Goal: Transaction & Acquisition: Purchase product/service

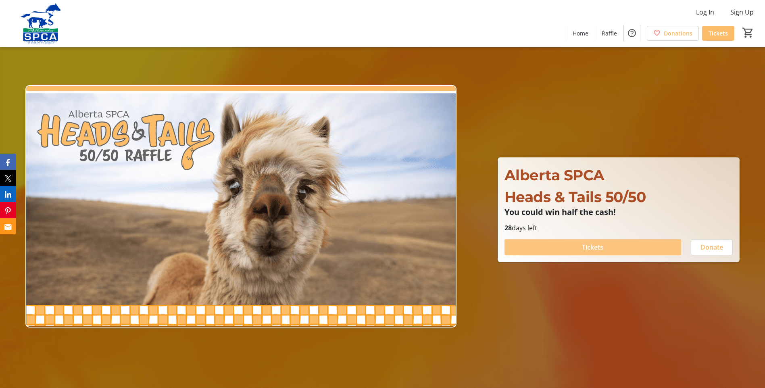
click at [589, 247] on span "Tickets" at bounding box center [592, 247] width 21 height 10
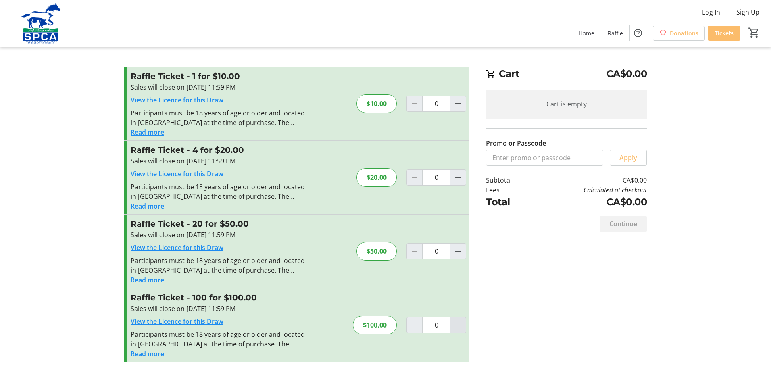
click at [459, 322] on mat-icon "Increment by one" at bounding box center [458, 325] width 10 height 10
type input "1"
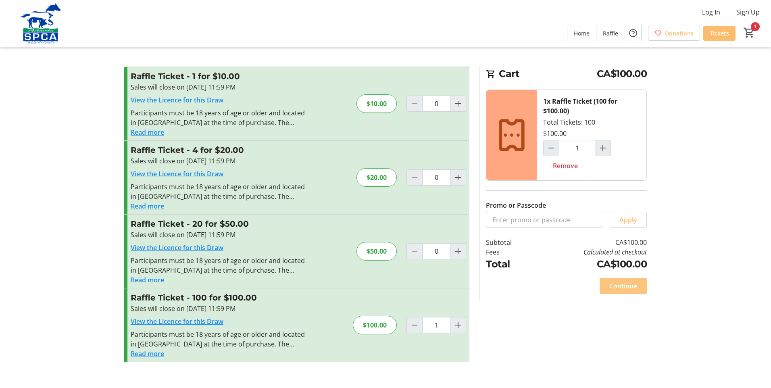
click at [623, 290] on span "Continue" at bounding box center [623, 286] width 28 height 10
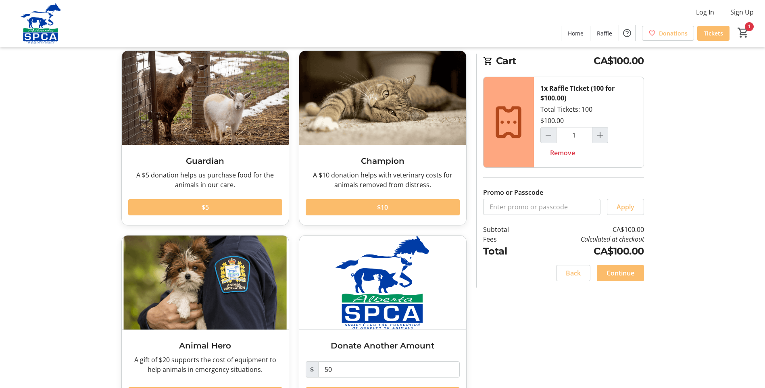
scroll to position [75, 0]
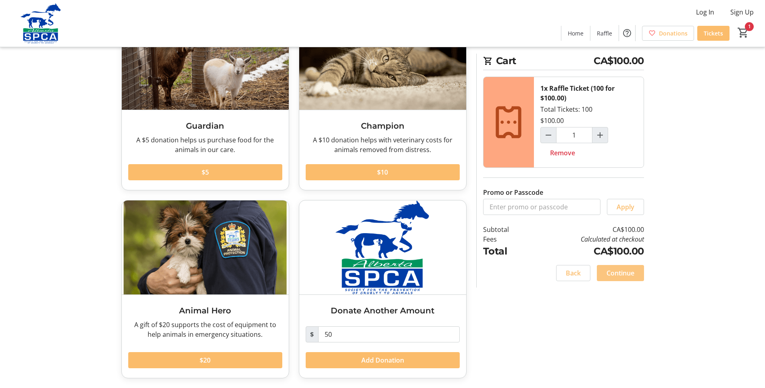
click at [624, 269] on span "Continue" at bounding box center [620, 273] width 28 height 10
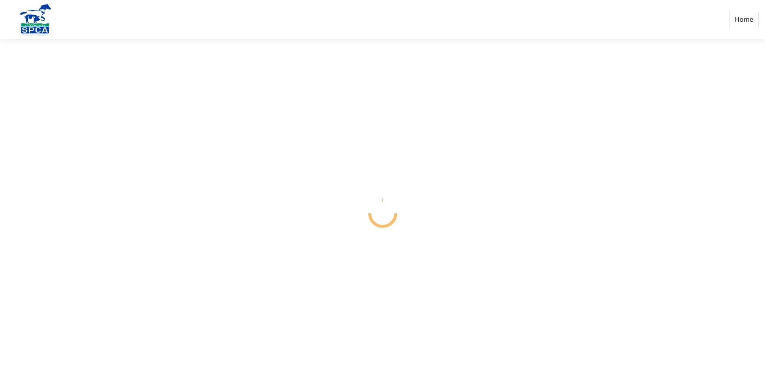
select select "CA"
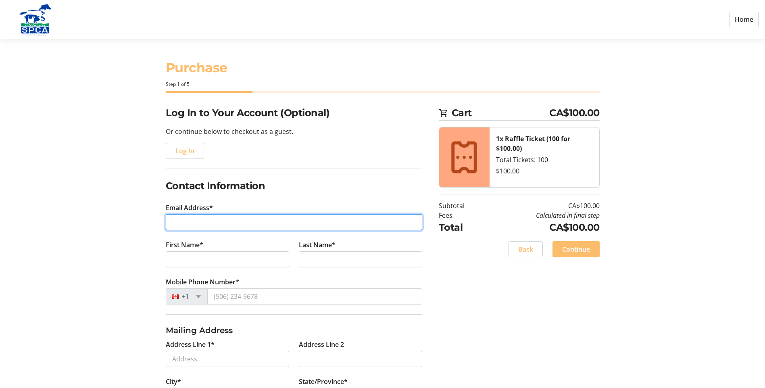
click at [202, 222] on input "Email Address*" at bounding box center [294, 222] width 256 height 16
type input "[EMAIL_ADDRESS][PERSON_NAME][DOMAIN_NAME]"
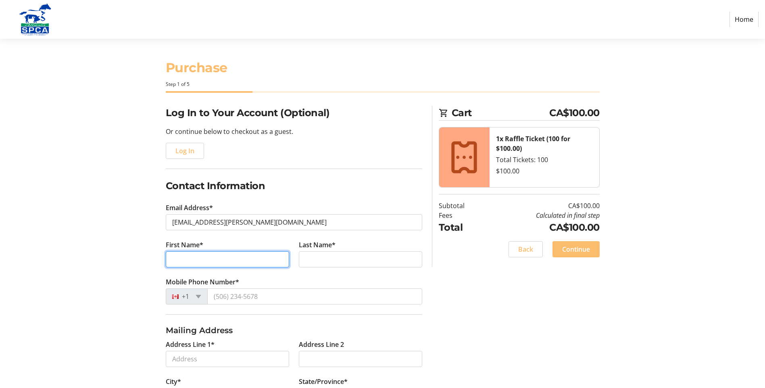
type input "[PERSON_NAME]"
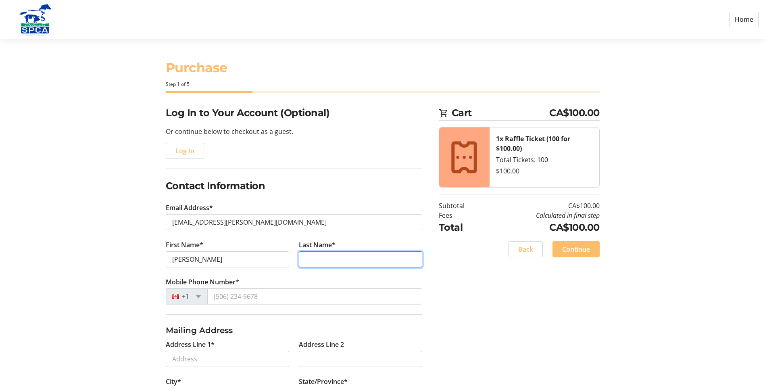
type input "[PERSON_NAME]"
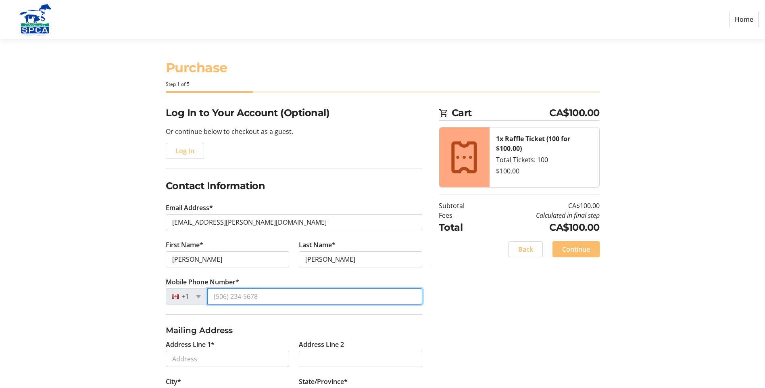
type input "[PHONE_NUMBER]"
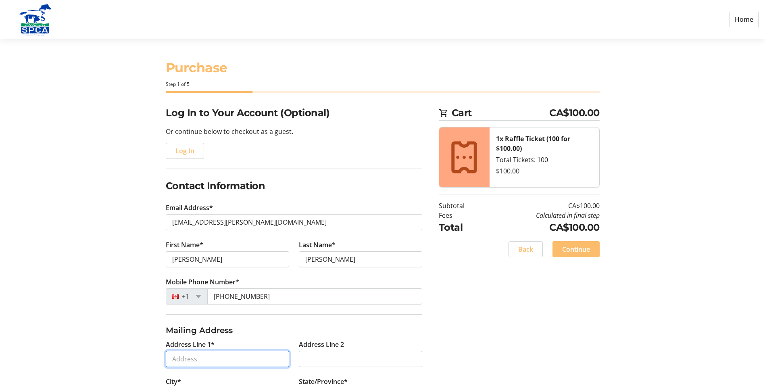
type input "[STREET_ADDRESS]"
type input "[GEOGRAPHIC_DATA]"
select select "AB"
type input "T6R 2V8"
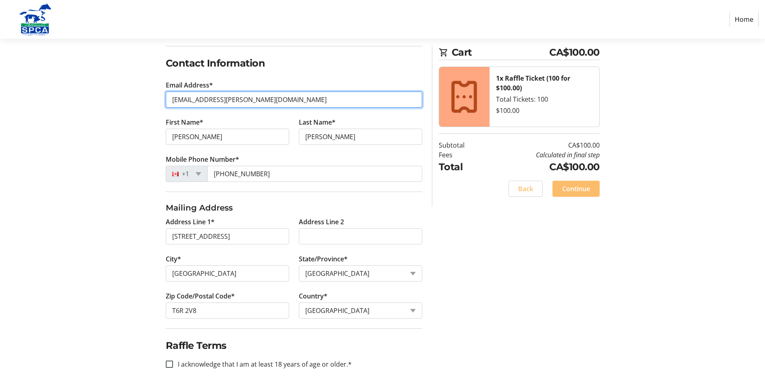
scroll to position [123, 0]
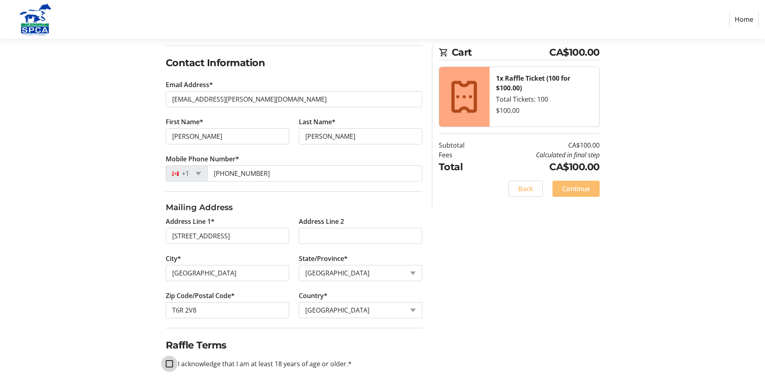
click at [170, 364] on input "I acknowledge that I am at least 18 years of age or older.*" at bounding box center [169, 363] width 7 height 7
checkbox input "true"
click at [563, 186] on span "Continue" at bounding box center [576, 189] width 28 height 10
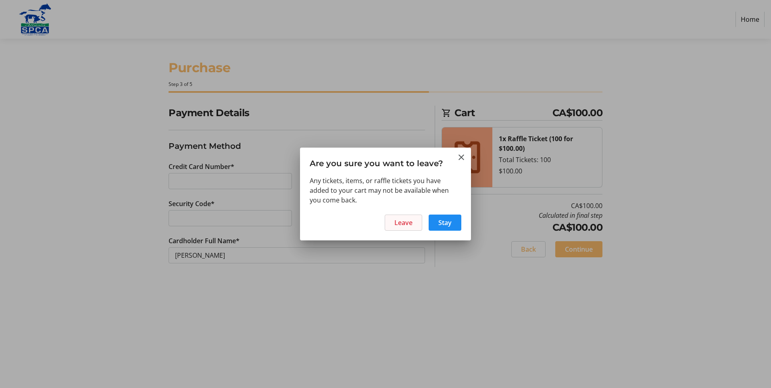
click at [399, 223] on span "Leave" at bounding box center [403, 223] width 18 height 10
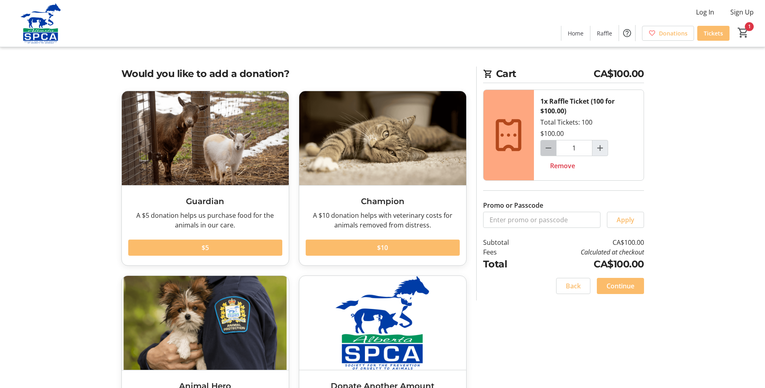
click at [548, 147] on mat-icon "Decrement by one" at bounding box center [548, 148] width 10 height 10
type input "0"
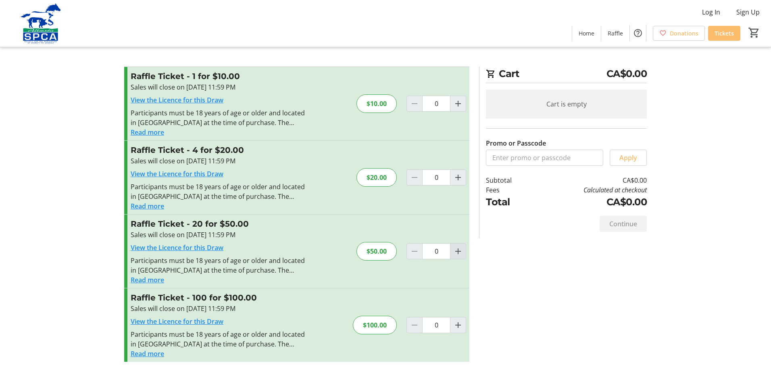
click at [460, 253] on mat-icon "Increment by one" at bounding box center [458, 251] width 10 height 10
type input "1"
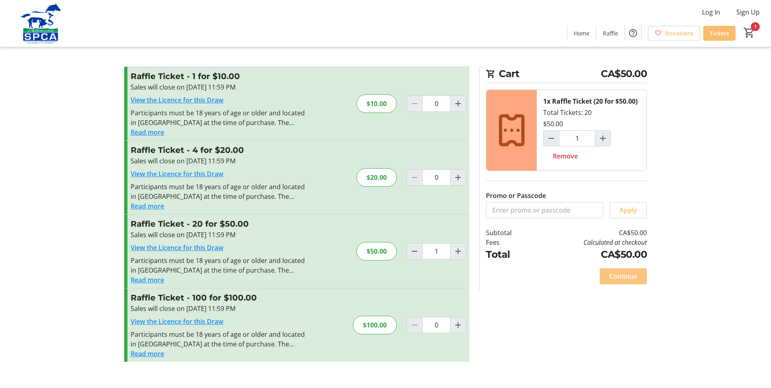
click at [627, 277] on span "Continue" at bounding box center [623, 276] width 28 height 10
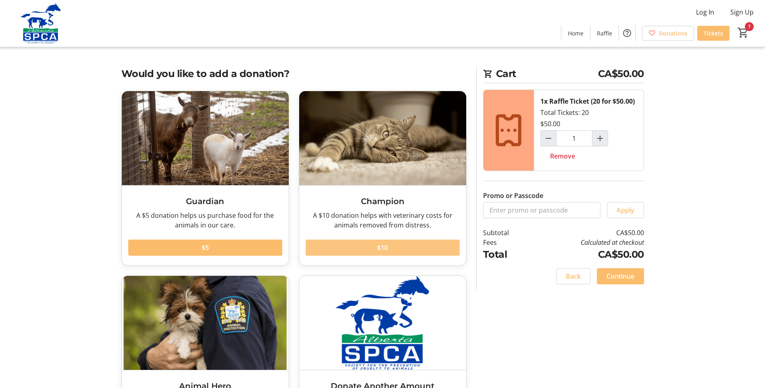
click at [391, 246] on span at bounding box center [383, 247] width 154 height 19
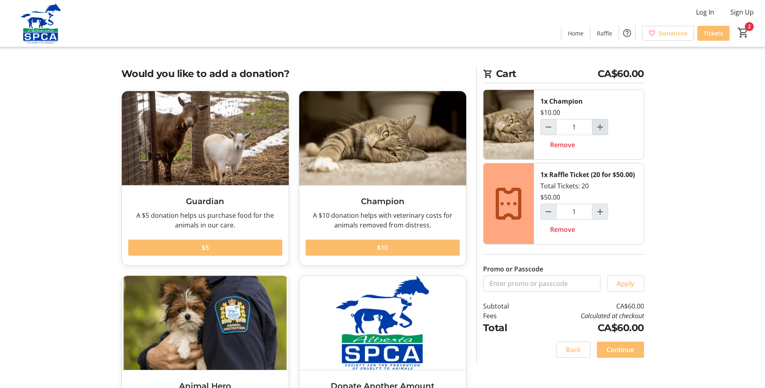
click at [600, 127] on mat-icon "Increment by one" at bounding box center [600, 127] width 10 height 10
type input "2"
click at [202, 245] on span "$5" at bounding box center [205, 248] width 7 height 10
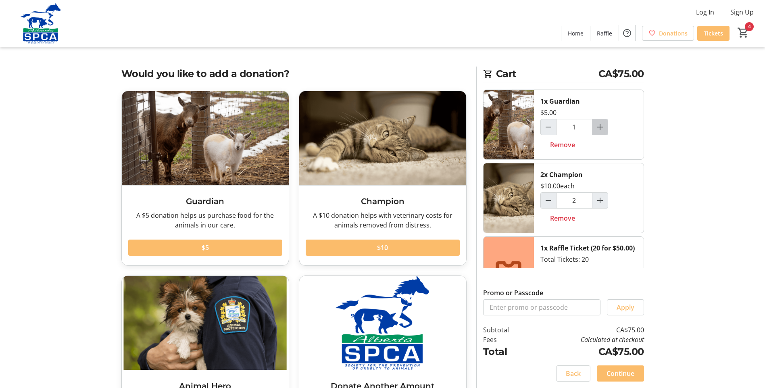
click at [599, 127] on mat-icon "Increment by one" at bounding box center [600, 127] width 10 height 10
click at [599, 126] on mat-icon "Increment by one" at bounding box center [600, 127] width 10 height 10
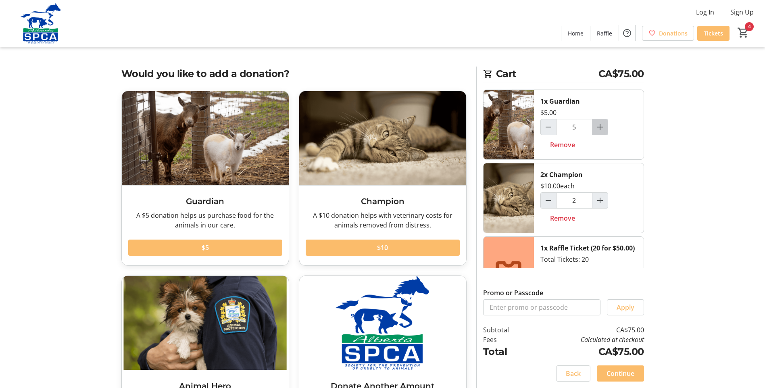
type input "6"
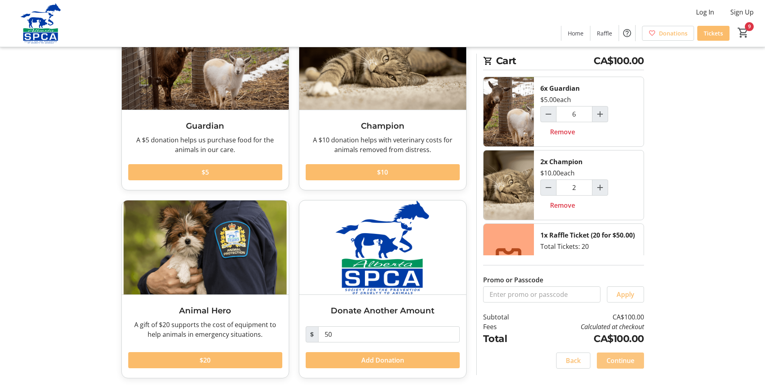
click at [621, 360] on span "Continue" at bounding box center [620, 361] width 28 height 10
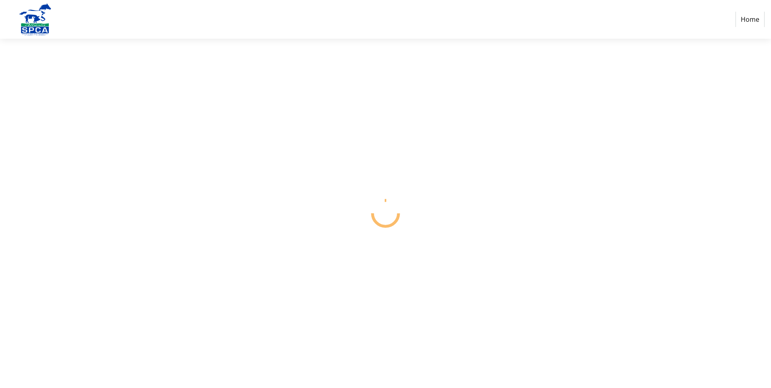
select select "CA"
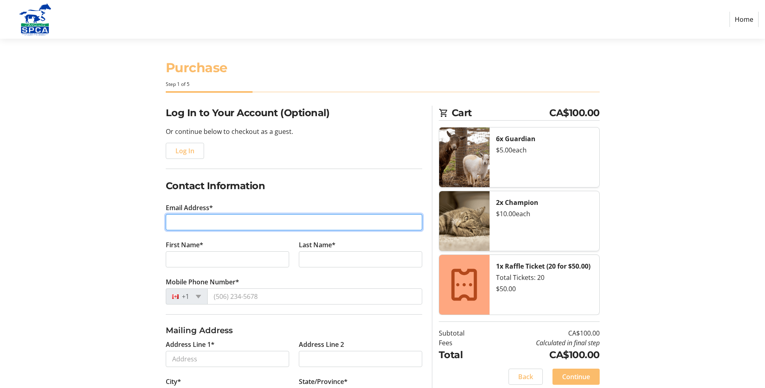
click at [200, 223] on input "Email Address*" at bounding box center [294, 222] width 256 height 16
type input "[EMAIL_ADDRESS][PERSON_NAME][DOMAIN_NAME]"
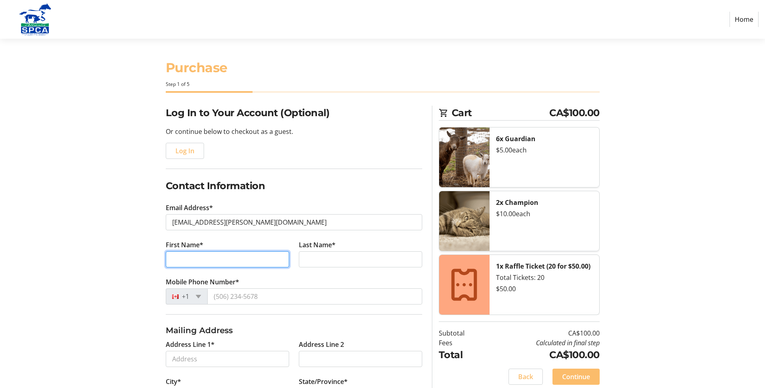
type input "[PERSON_NAME]"
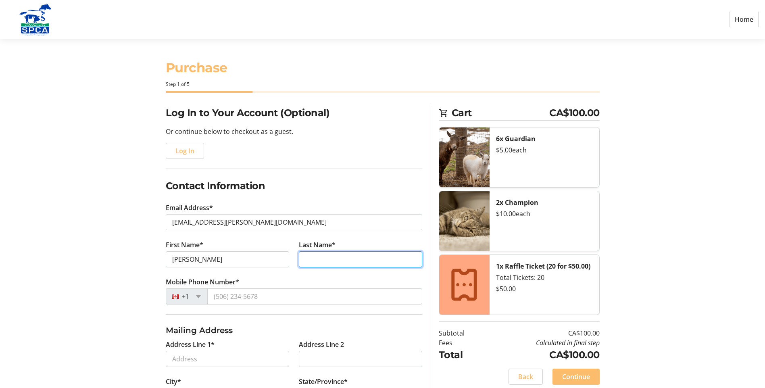
type input "[PERSON_NAME]"
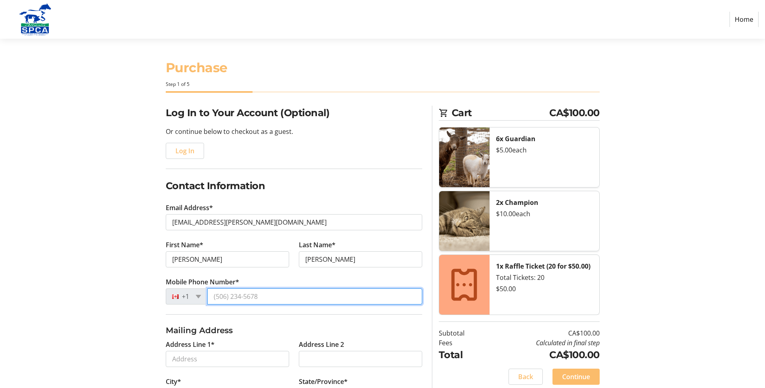
type input "[PHONE_NUMBER]"
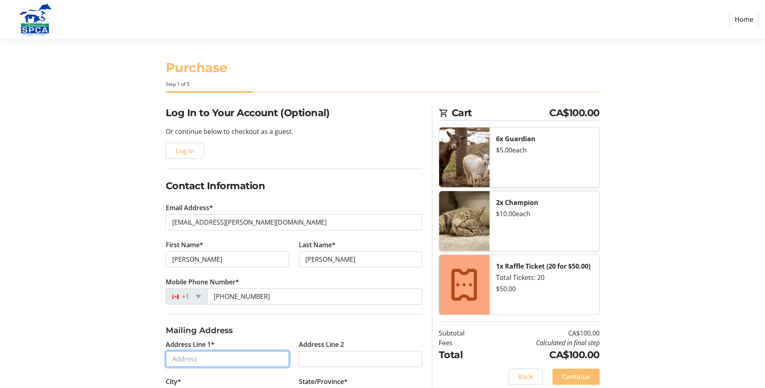
type input "[STREET_ADDRESS]"
type input "[GEOGRAPHIC_DATA]"
select select "AB"
type input "T6R 2V8"
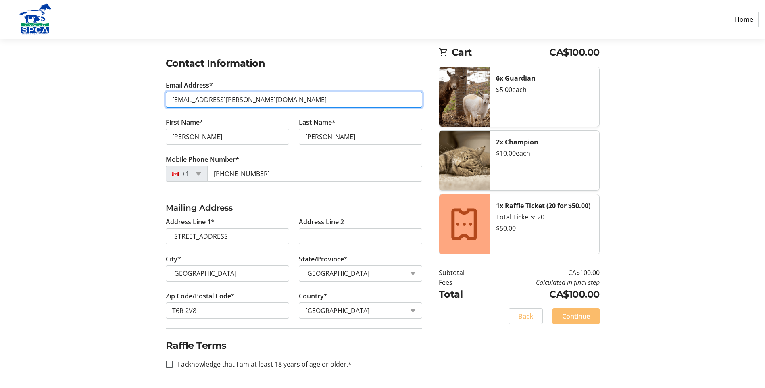
scroll to position [123, 0]
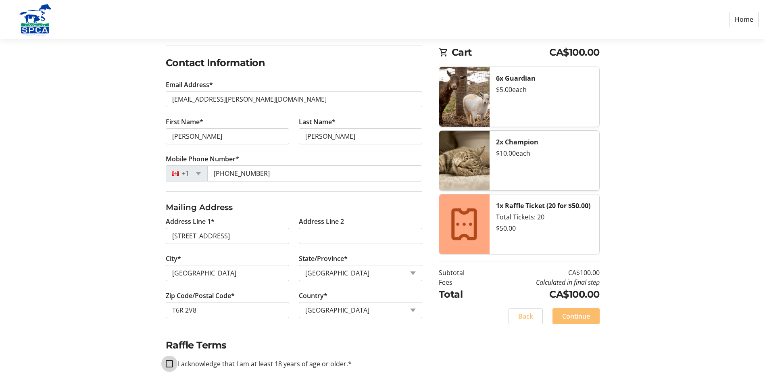
click at [169, 365] on input "I acknowledge that I am at least 18 years of age or older.*" at bounding box center [169, 363] width 7 height 7
checkbox input "true"
click at [578, 319] on span "Continue" at bounding box center [576, 316] width 28 height 10
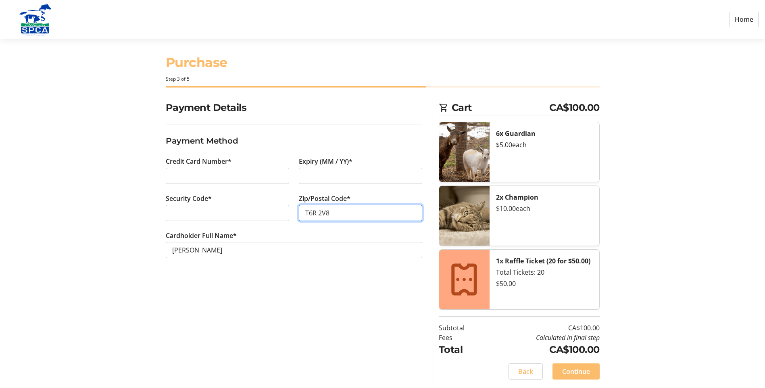
scroll to position [6, 0]
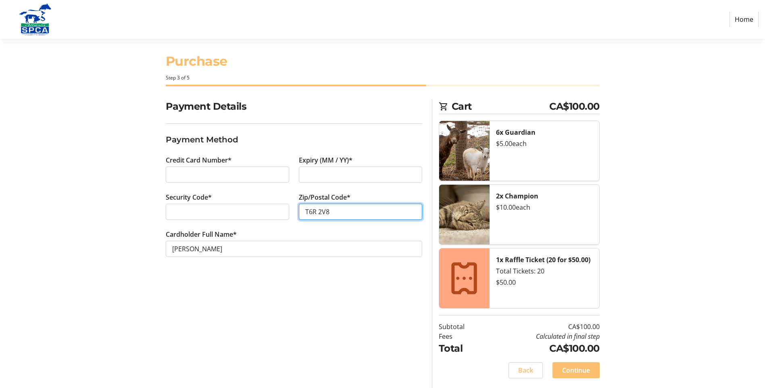
type input "T6R 2V8"
click at [584, 373] on span "Continue" at bounding box center [576, 370] width 28 height 10
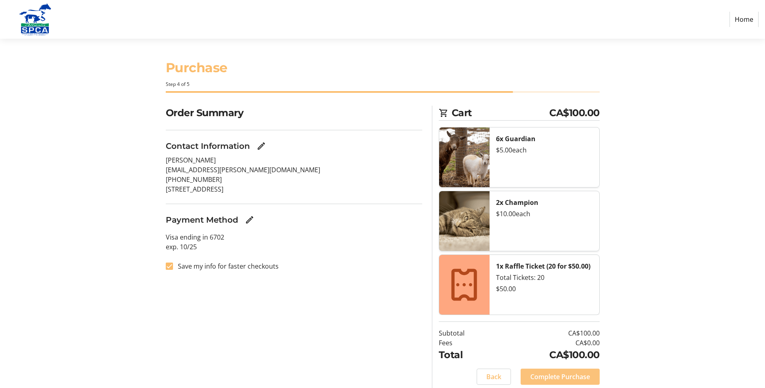
click at [584, 373] on span "Complete Purchase" at bounding box center [560, 377] width 60 height 10
